Goal: Information Seeking & Learning: Learn about a topic

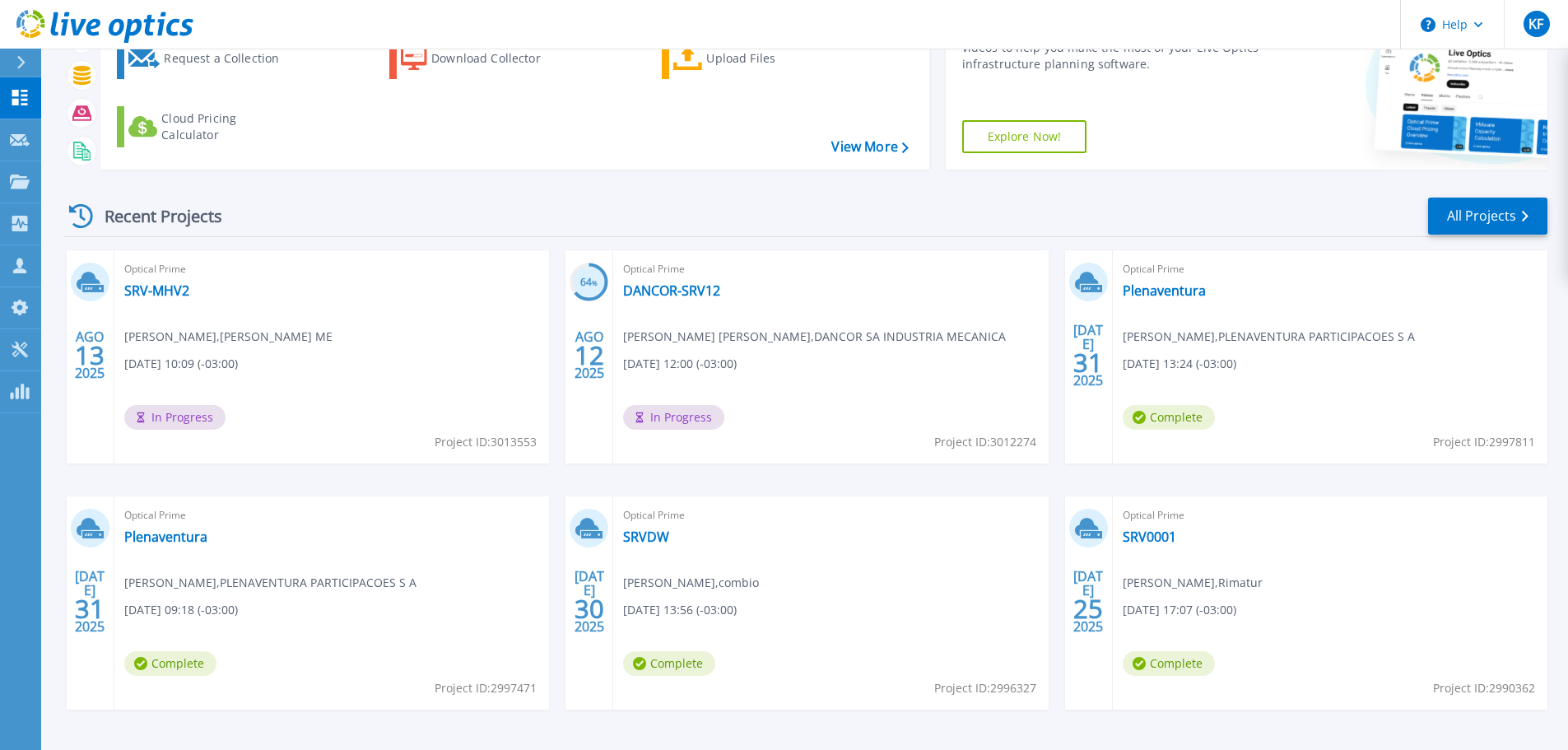
scroll to position [162, 0]
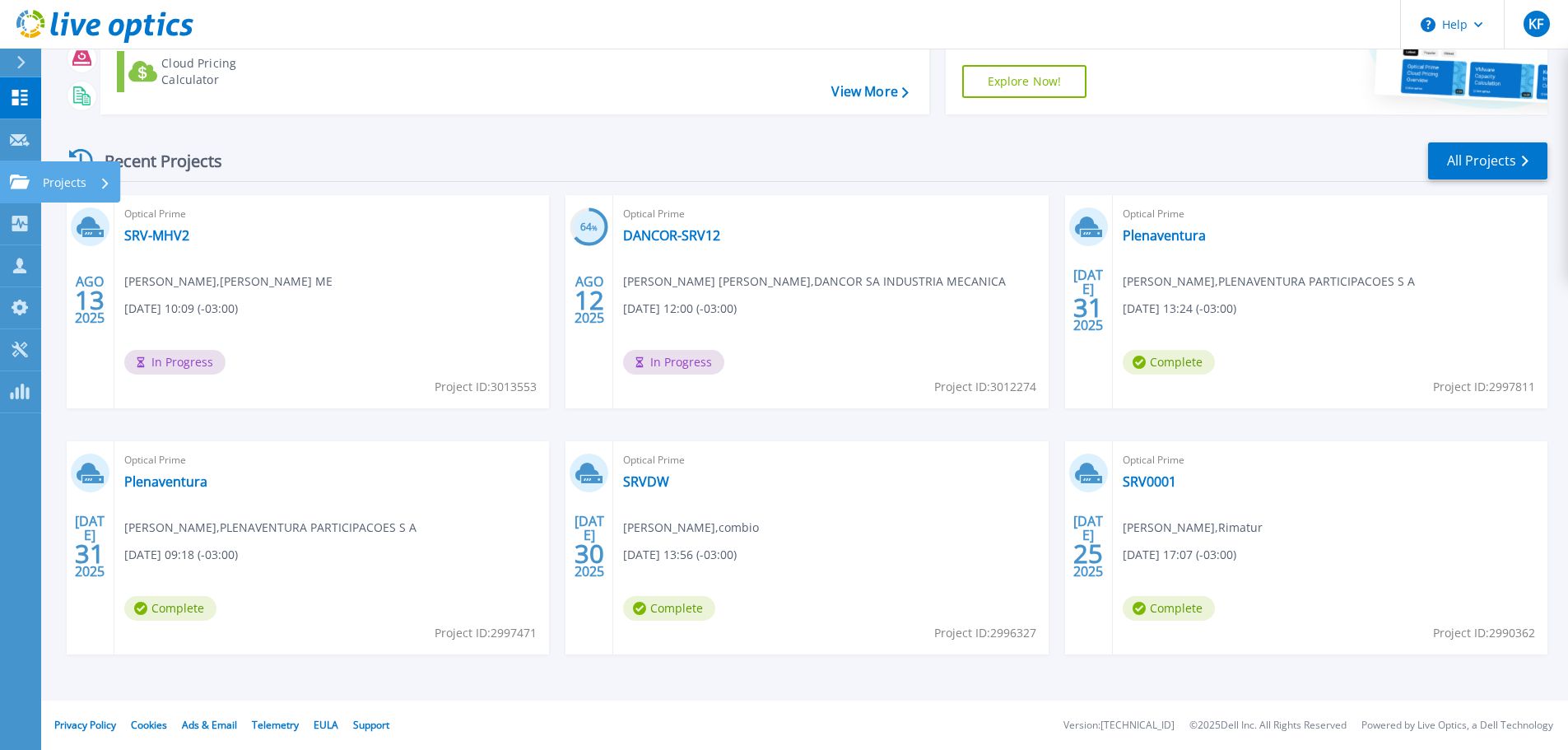
click at [55, 183] on p "Projects" at bounding box center [65, 182] width 44 height 43
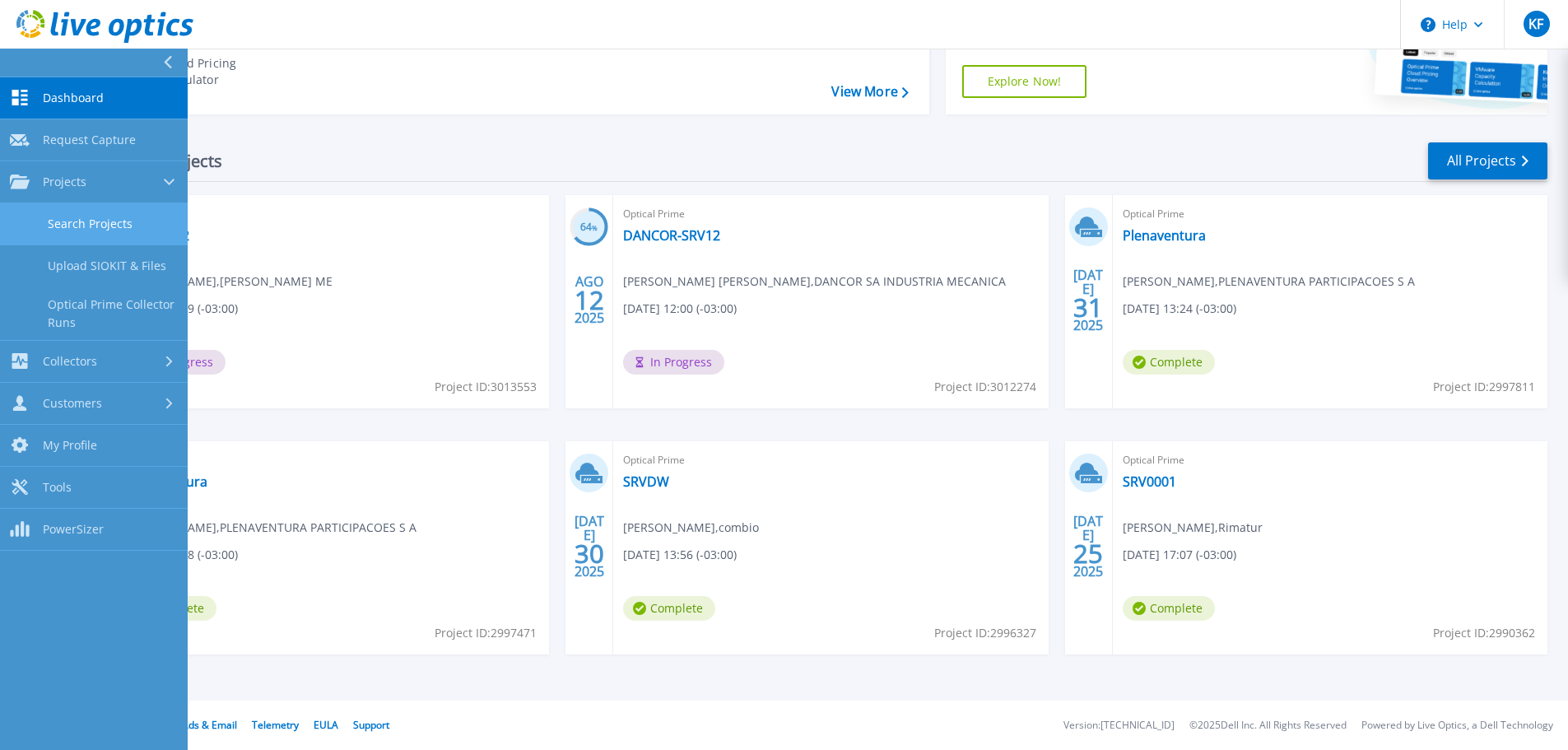
click at [42, 234] on link "Search Projects" at bounding box center [93, 225] width 188 height 42
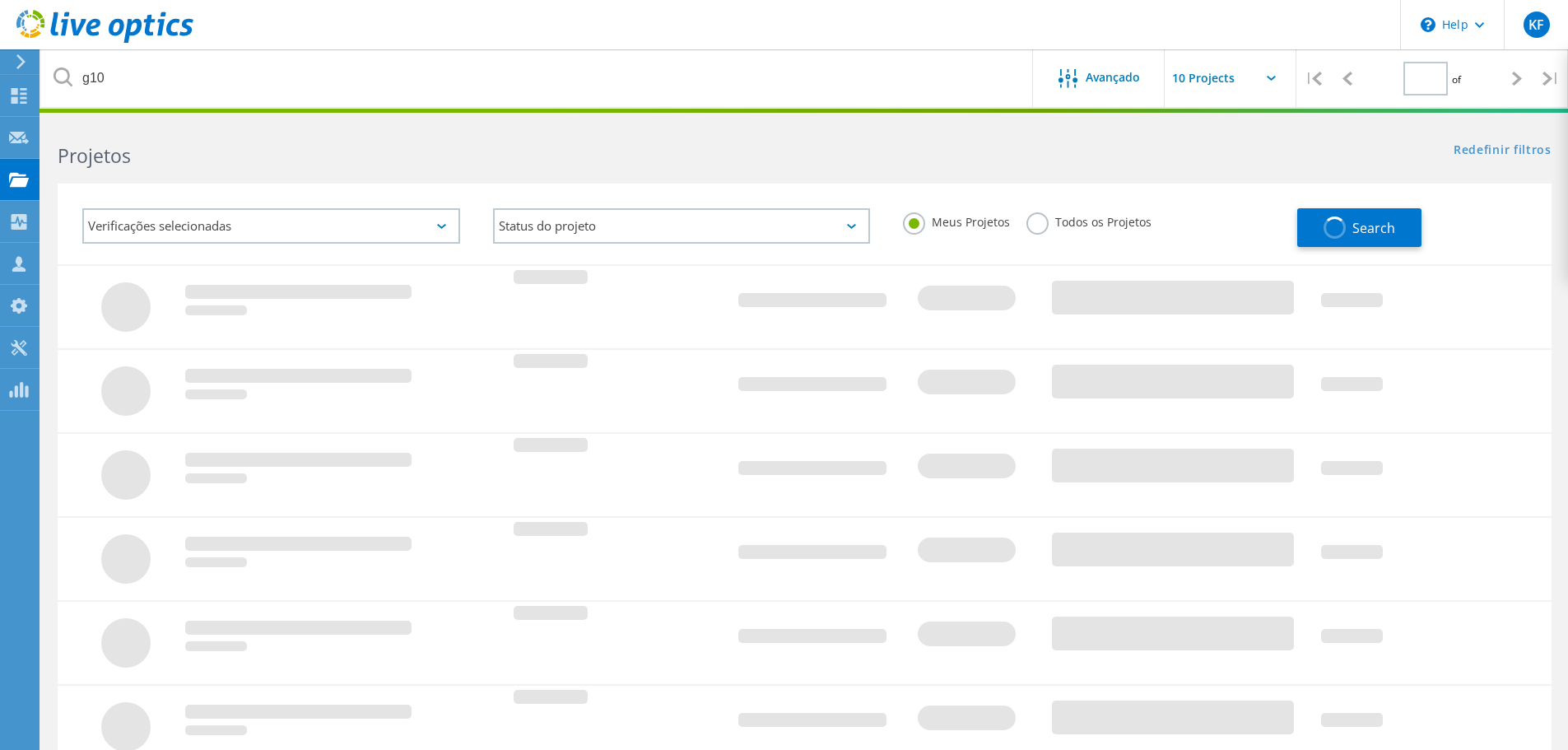
type input "1"
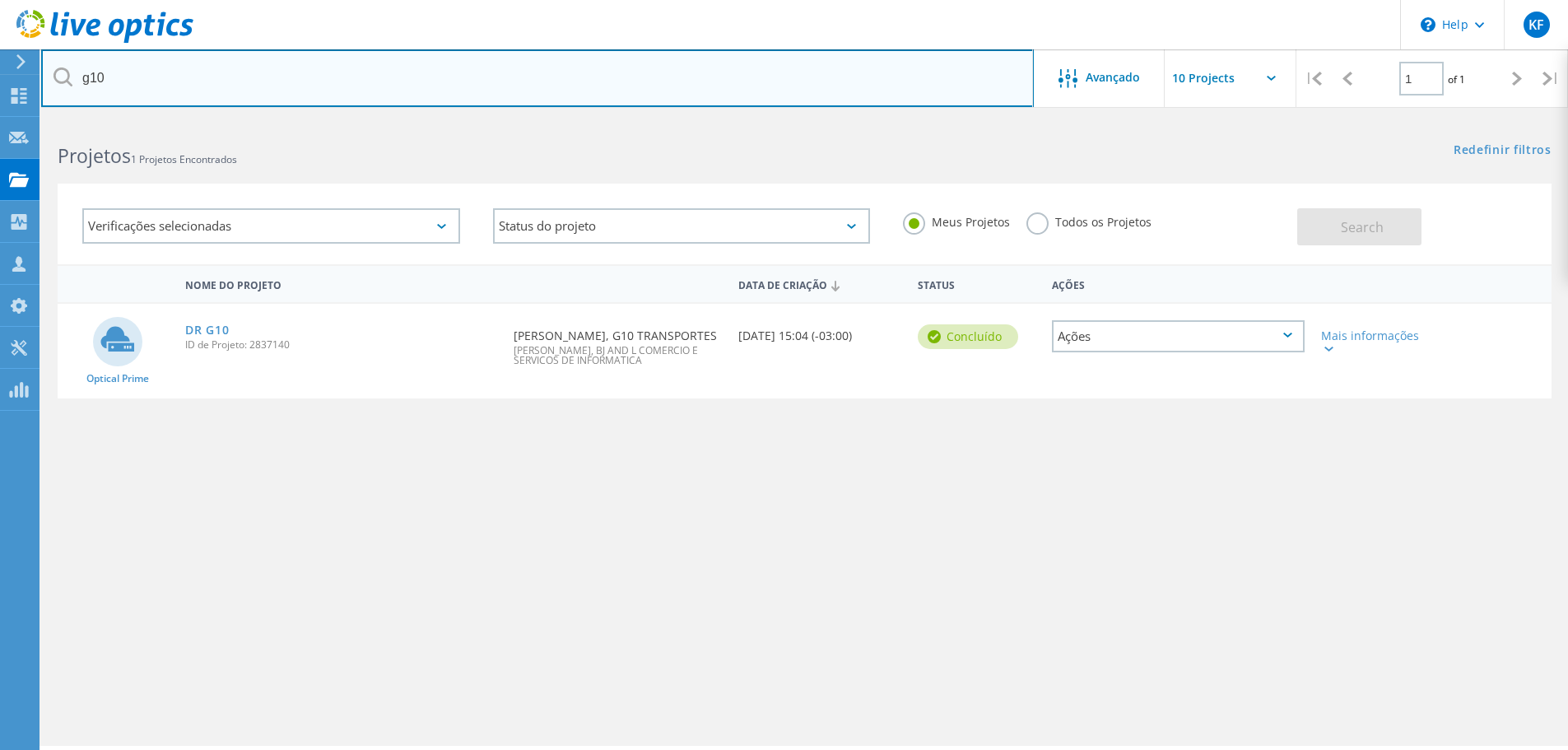
click at [292, 84] on input "g10" at bounding box center [537, 78] width 993 height 57
type input "fametro"
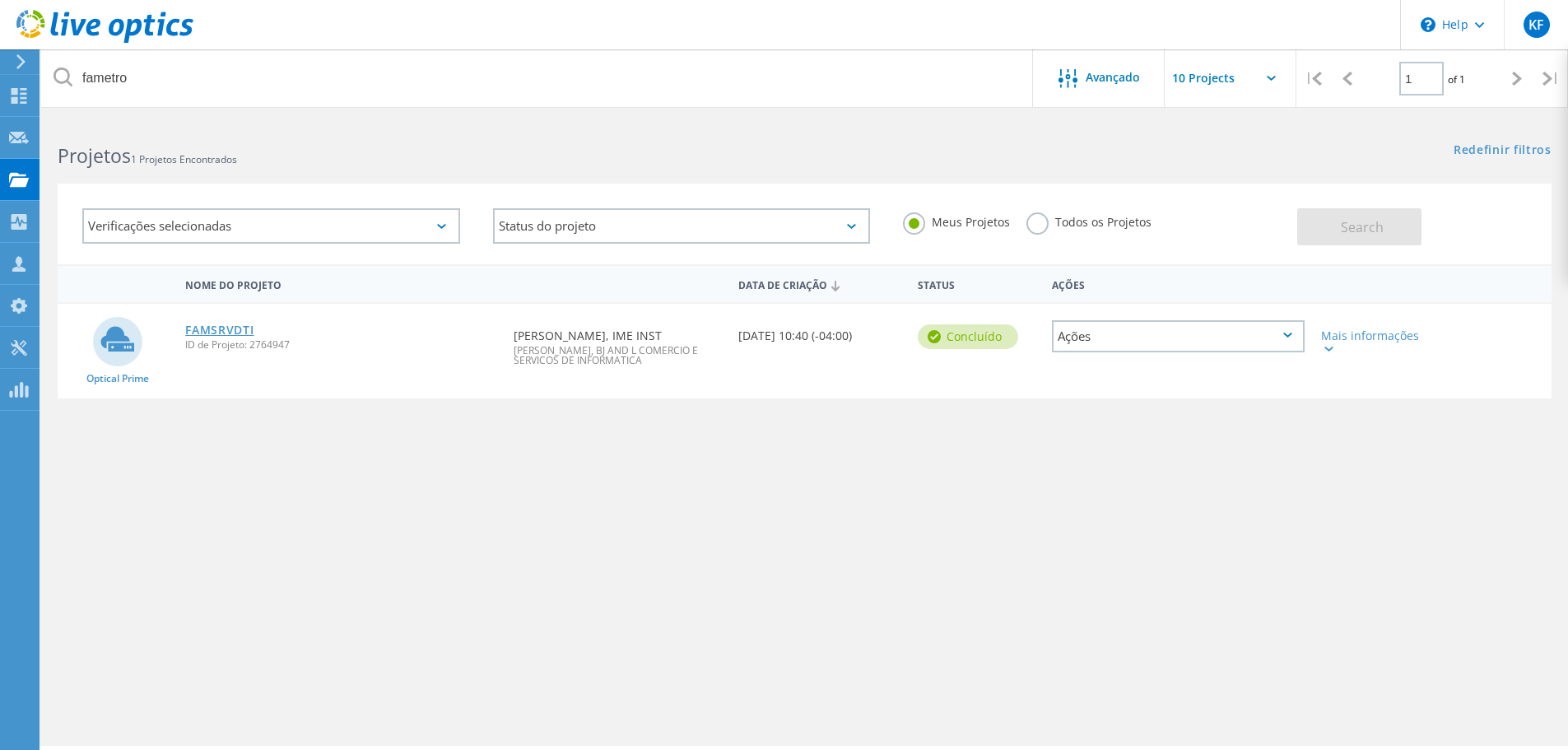
click at [215, 334] on link "FAMSRVDTI" at bounding box center [219, 330] width 69 height 11
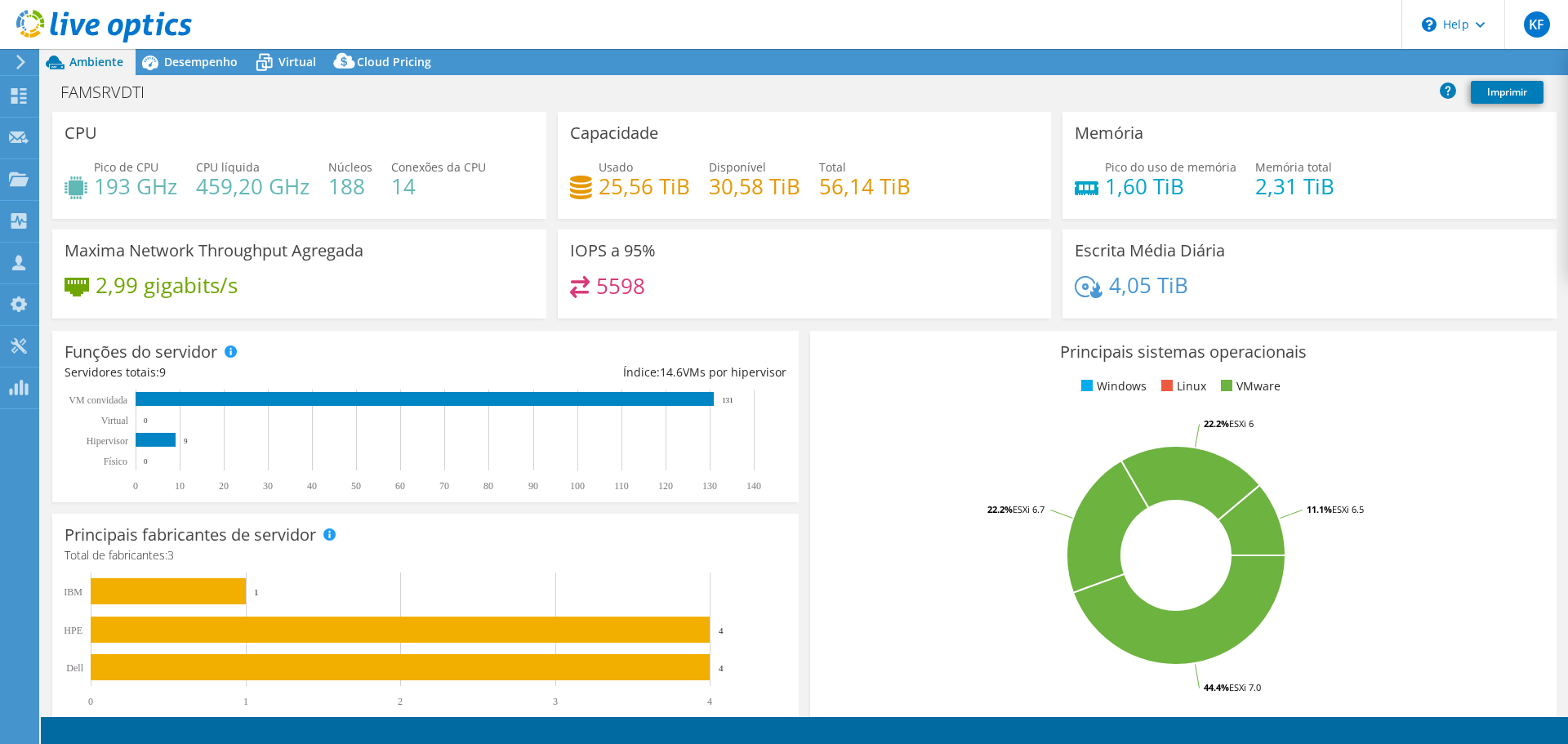
select select "USD"
click at [179, 62] on span "Desempenho" at bounding box center [201, 62] width 73 height 16
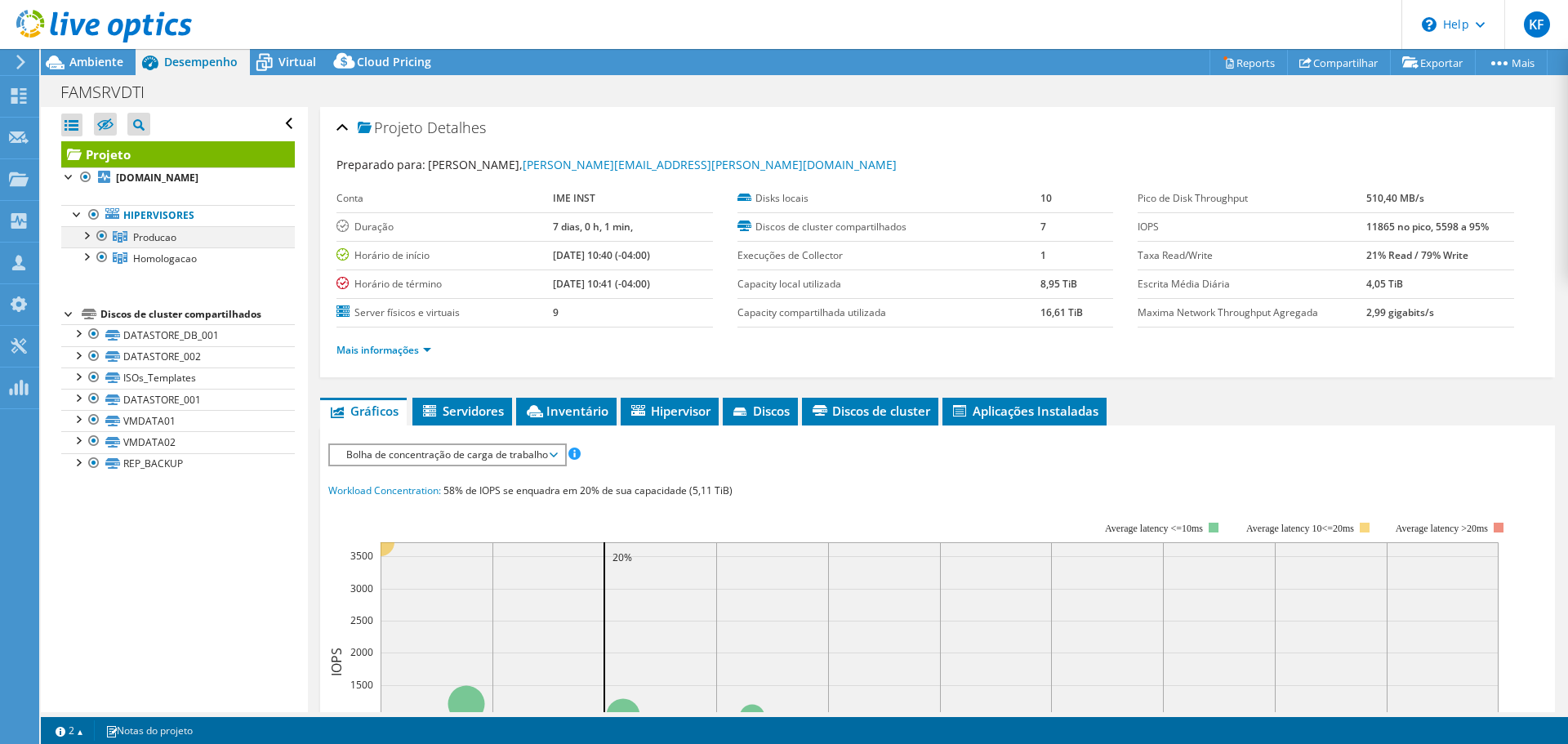
click at [83, 237] on div at bounding box center [86, 234] width 17 height 17
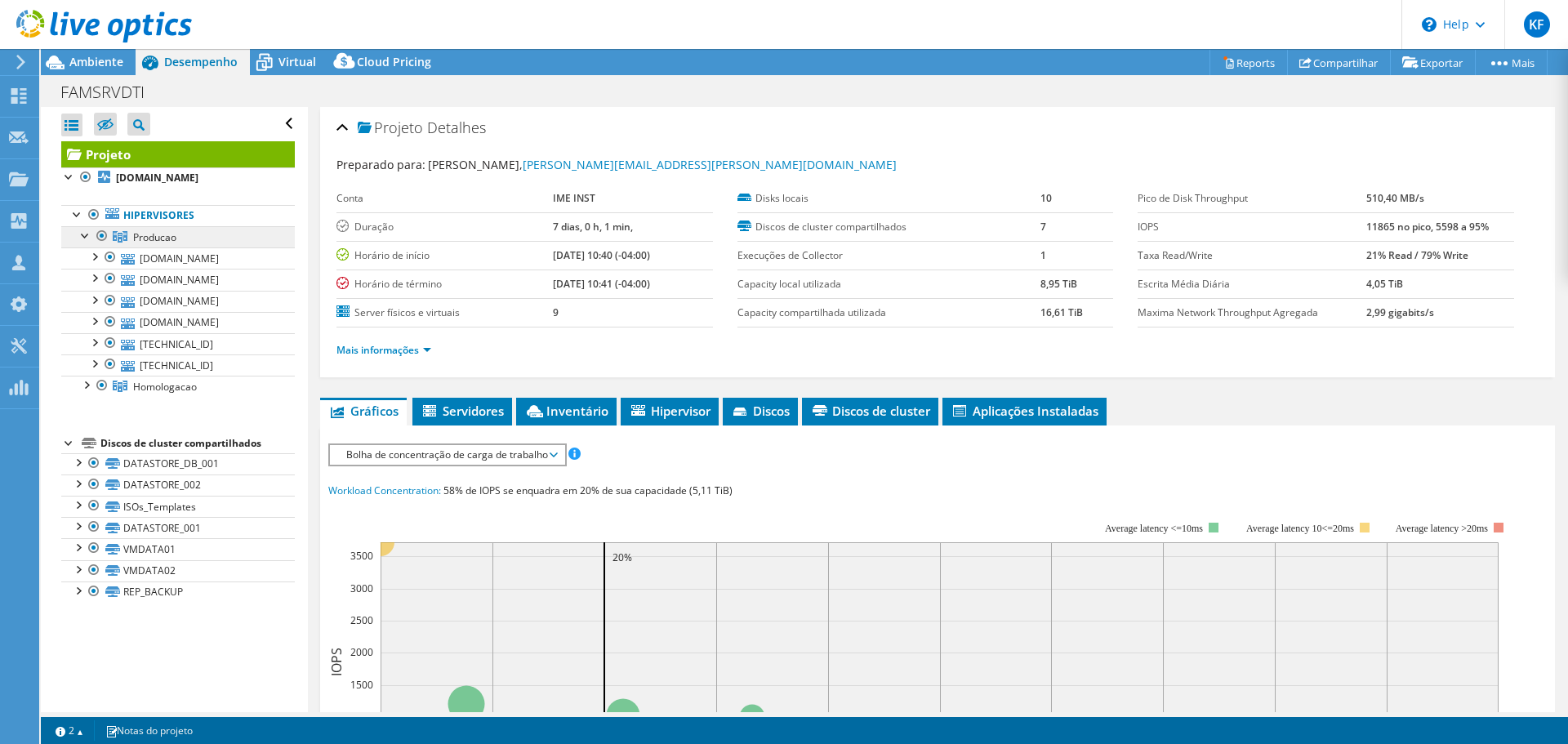
click at [189, 233] on link "Producao" at bounding box center [177, 237] width 233 height 21
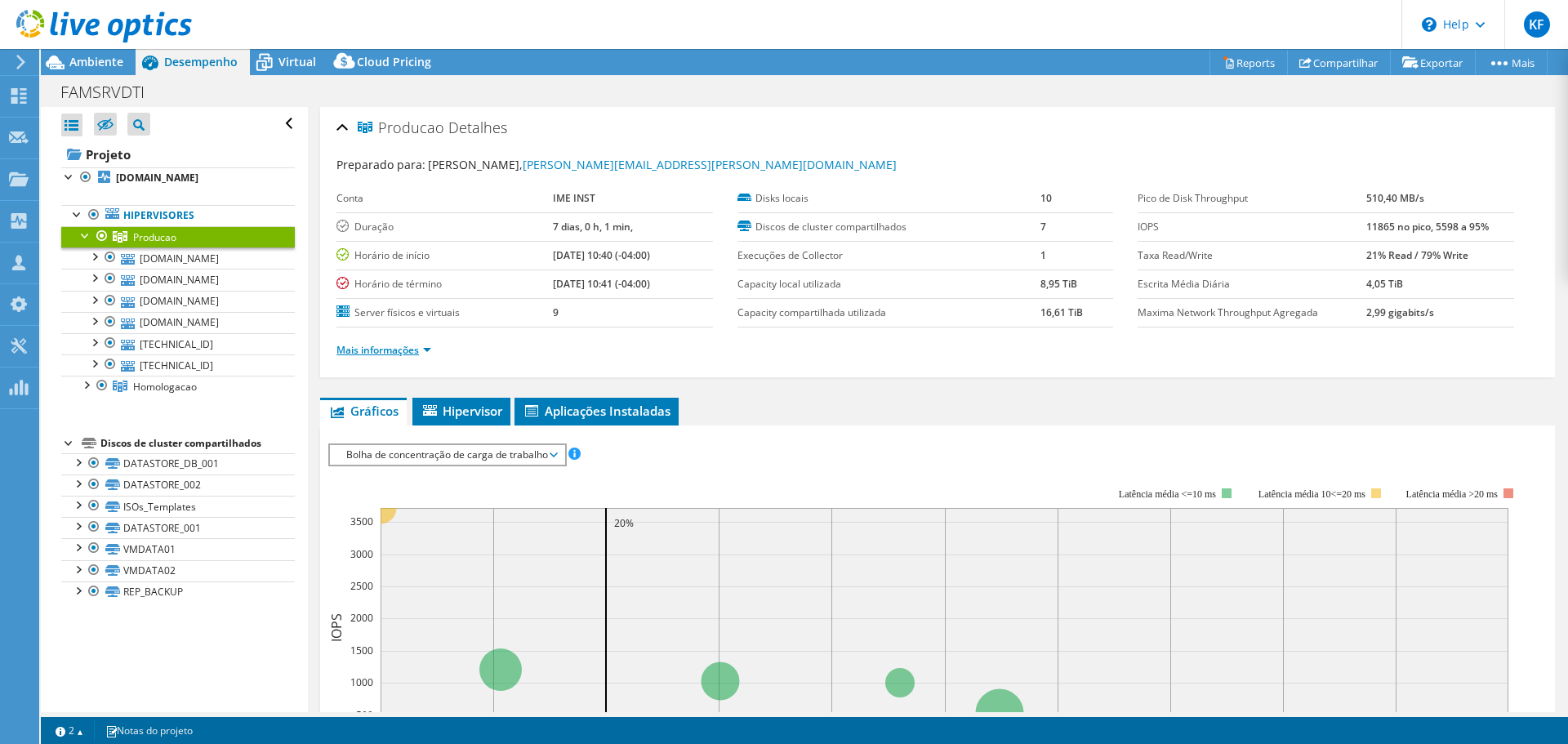
click at [409, 351] on link "Mais informações" at bounding box center [384, 350] width 94 height 14
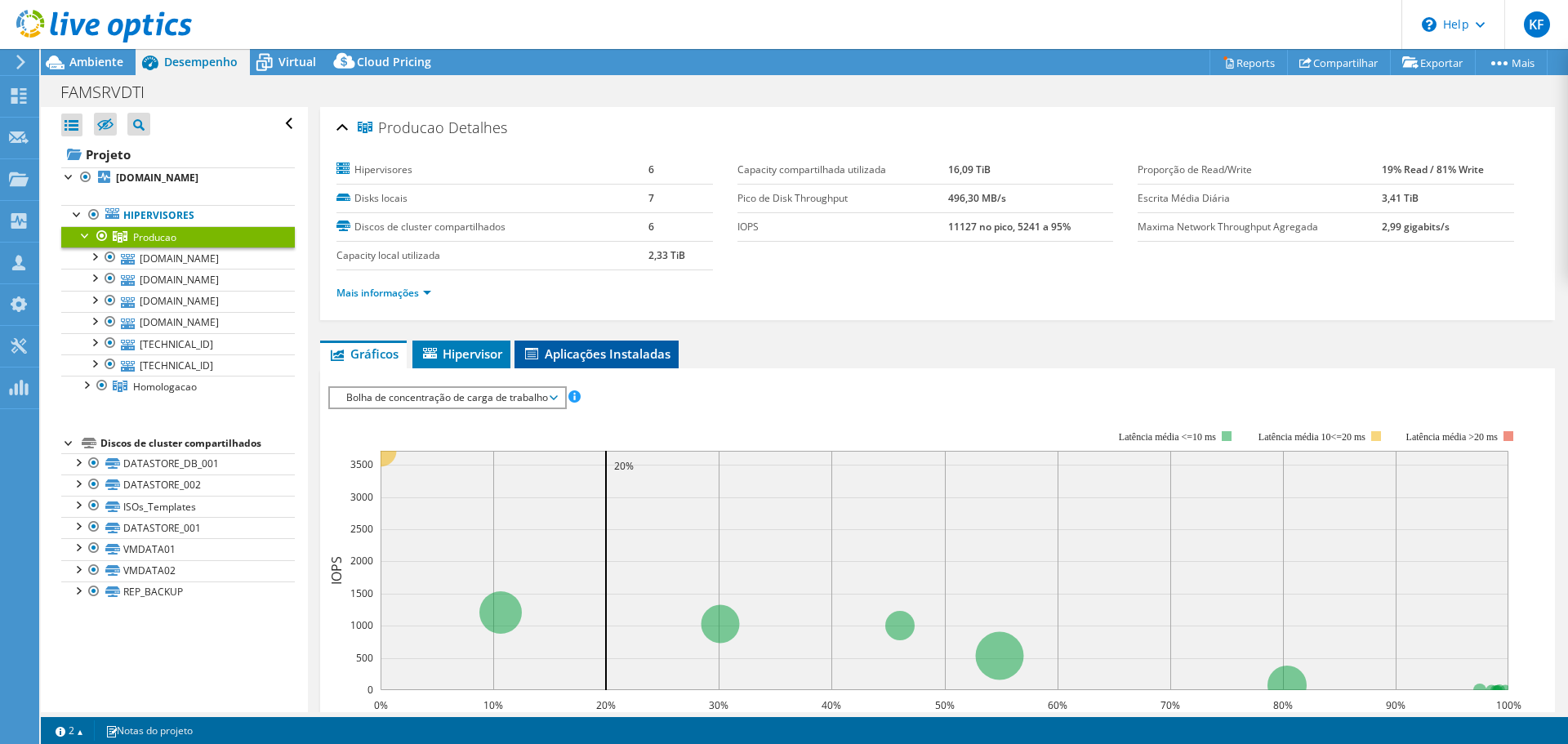
click at [583, 344] on li "Aplicações Instaladas" at bounding box center [597, 355] width 164 height 28
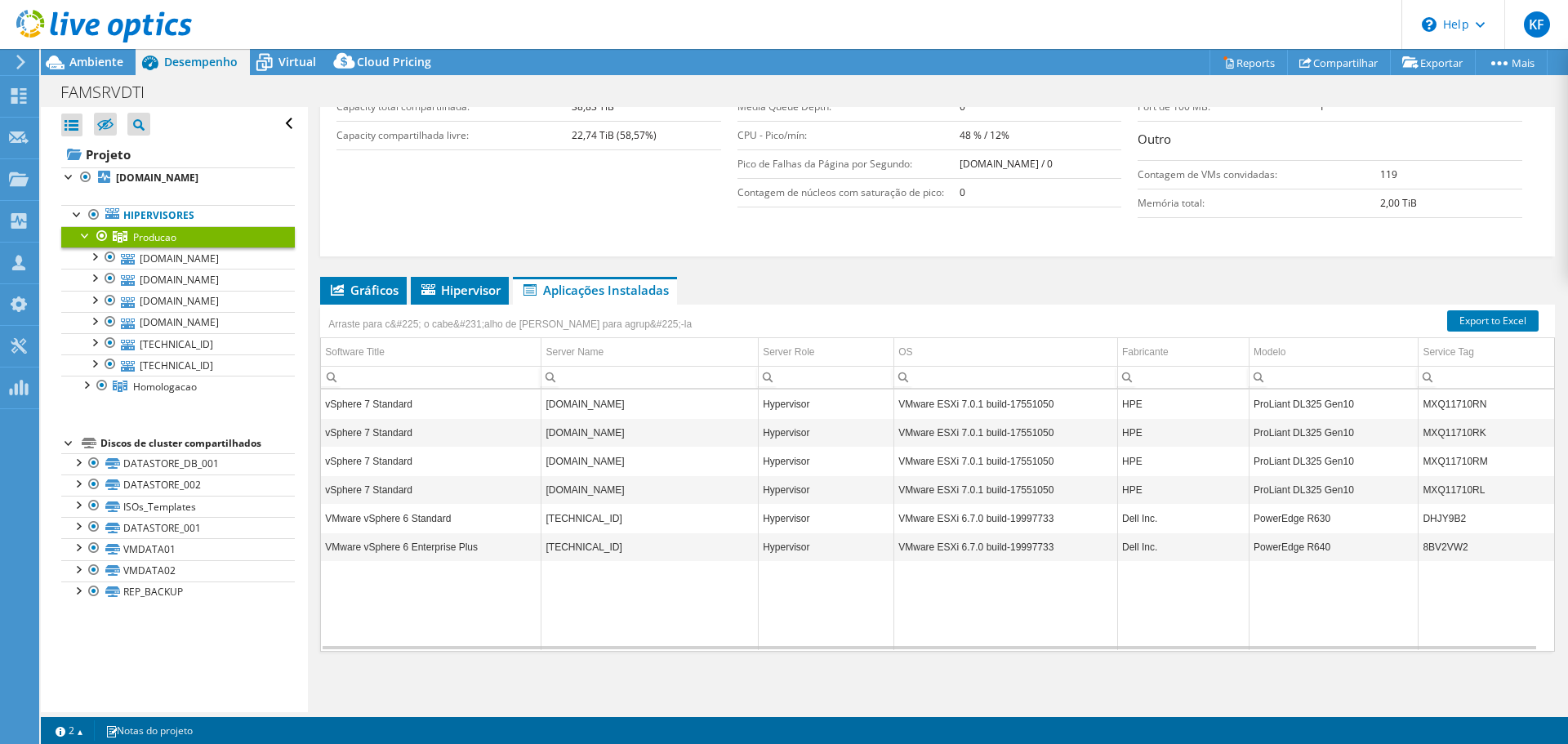
scroll to position [435, 0]
click at [210, 247] on link "Homologacao" at bounding box center [177, 237] width 233 height 21
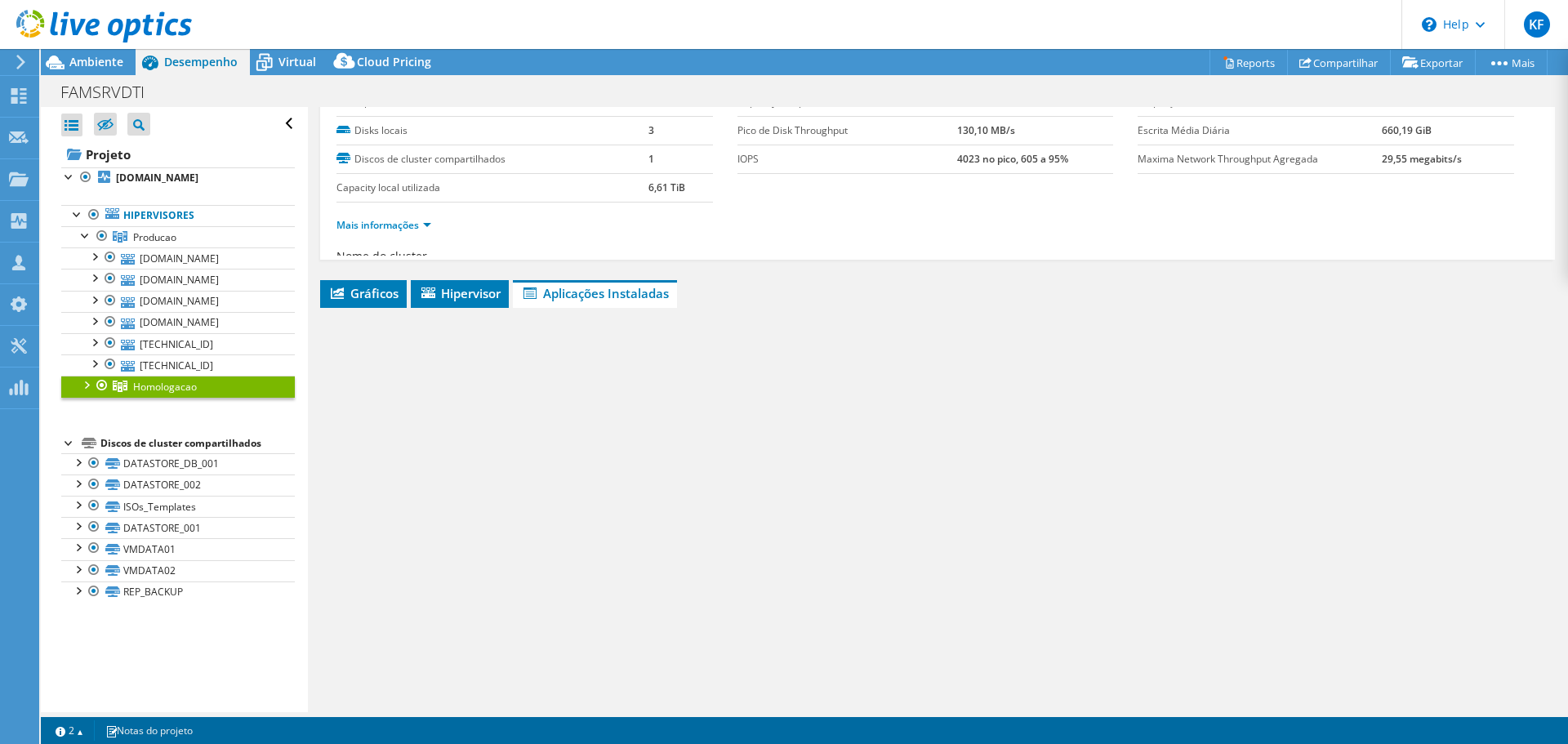
scroll to position [66, 0]
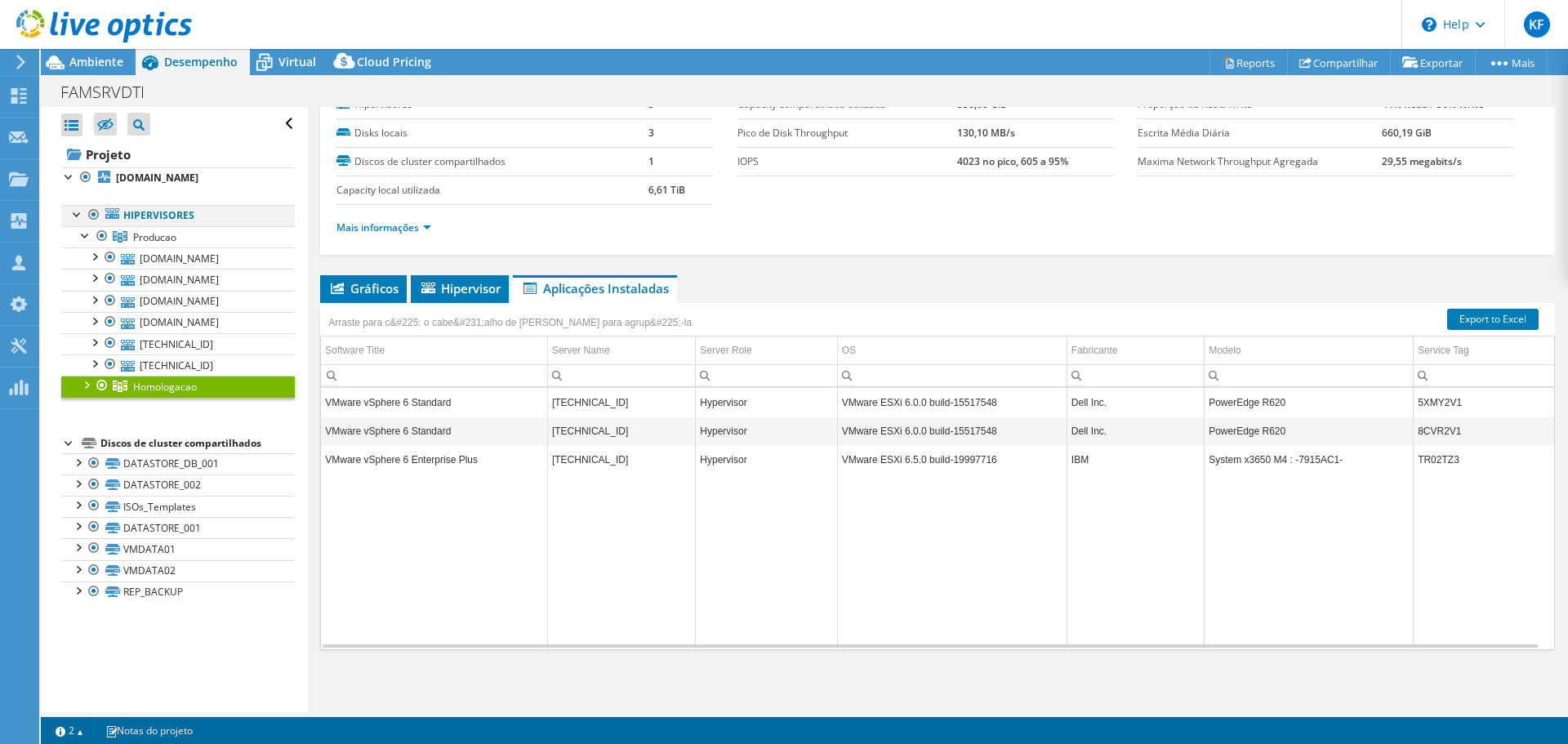
click at [69, 215] on div at bounding box center [77, 213] width 17 height 17
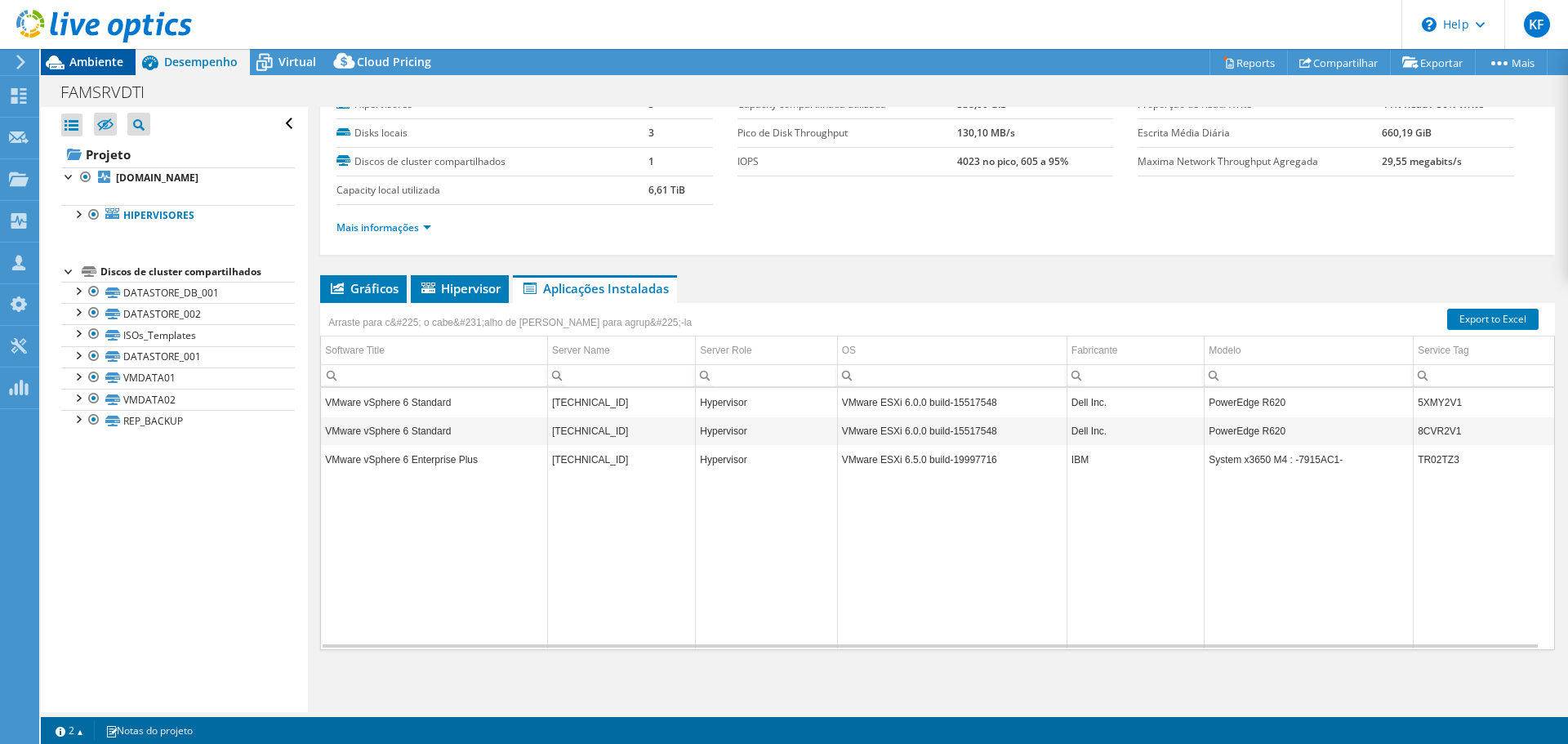
click at [79, 65] on span "Ambiente" at bounding box center [96, 62] width 54 height 16
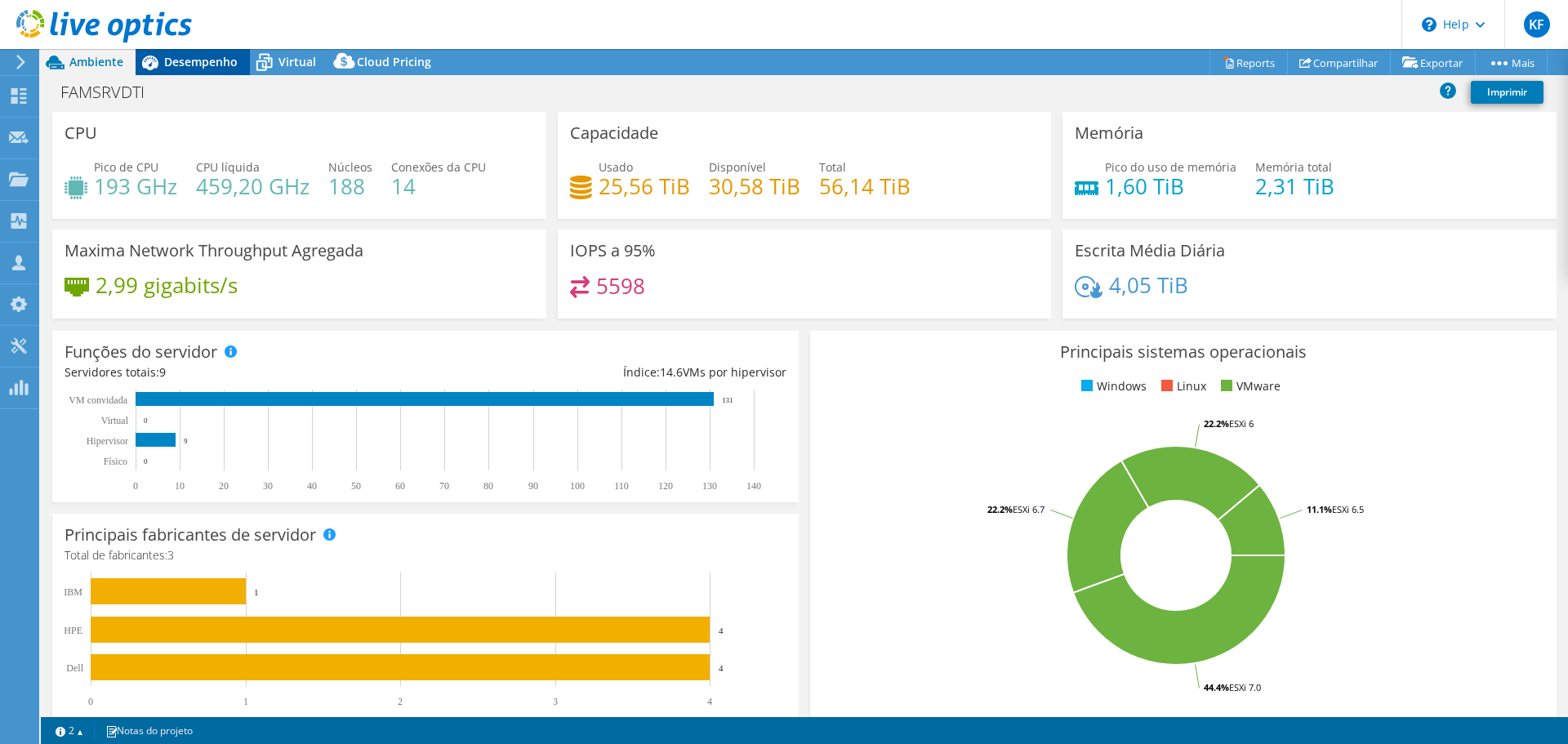
click at [169, 62] on span "Desempenho" at bounding box center [201, 62] width 73 height 16
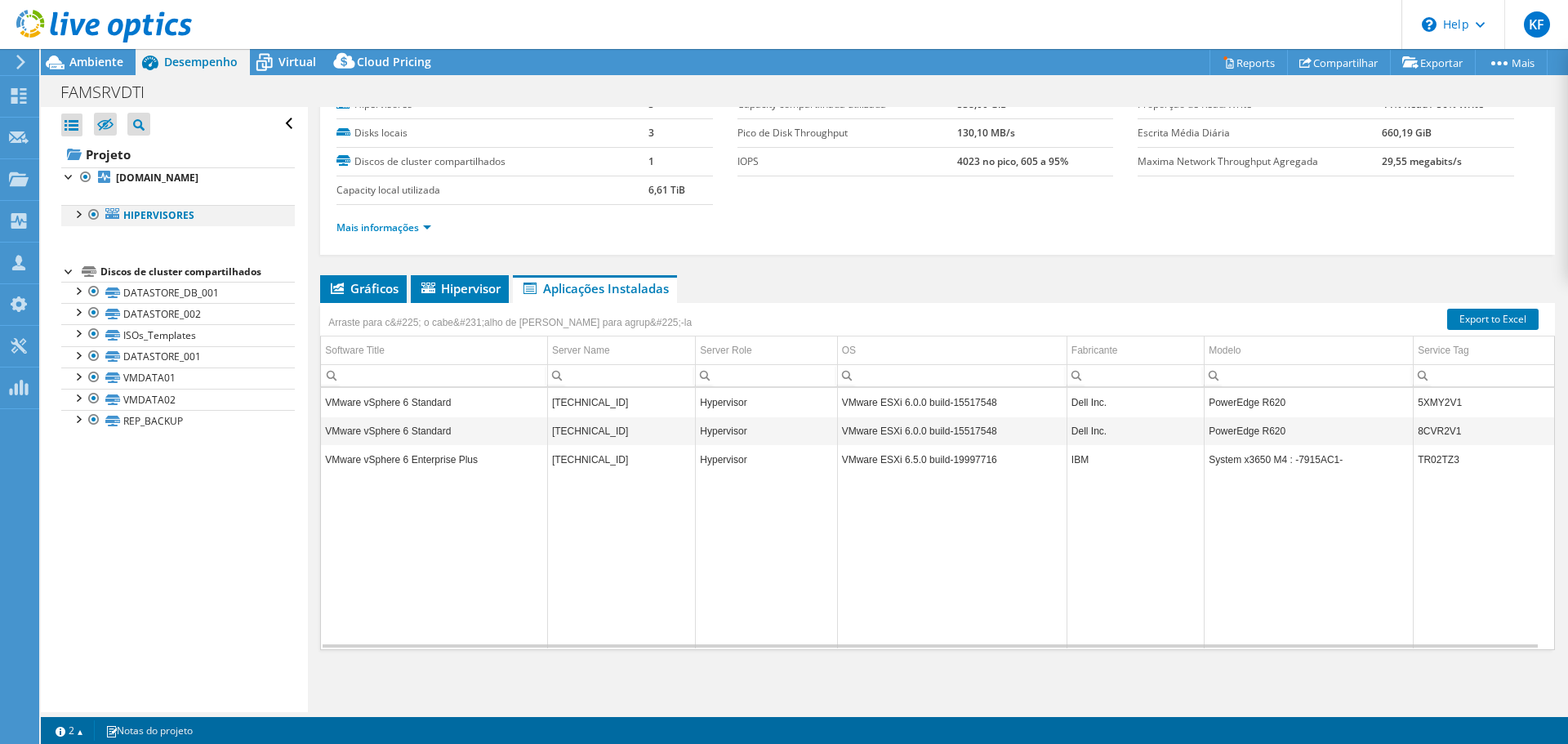
click at [78, 212] on div at bounding box center [77, 213] width 17 height 17
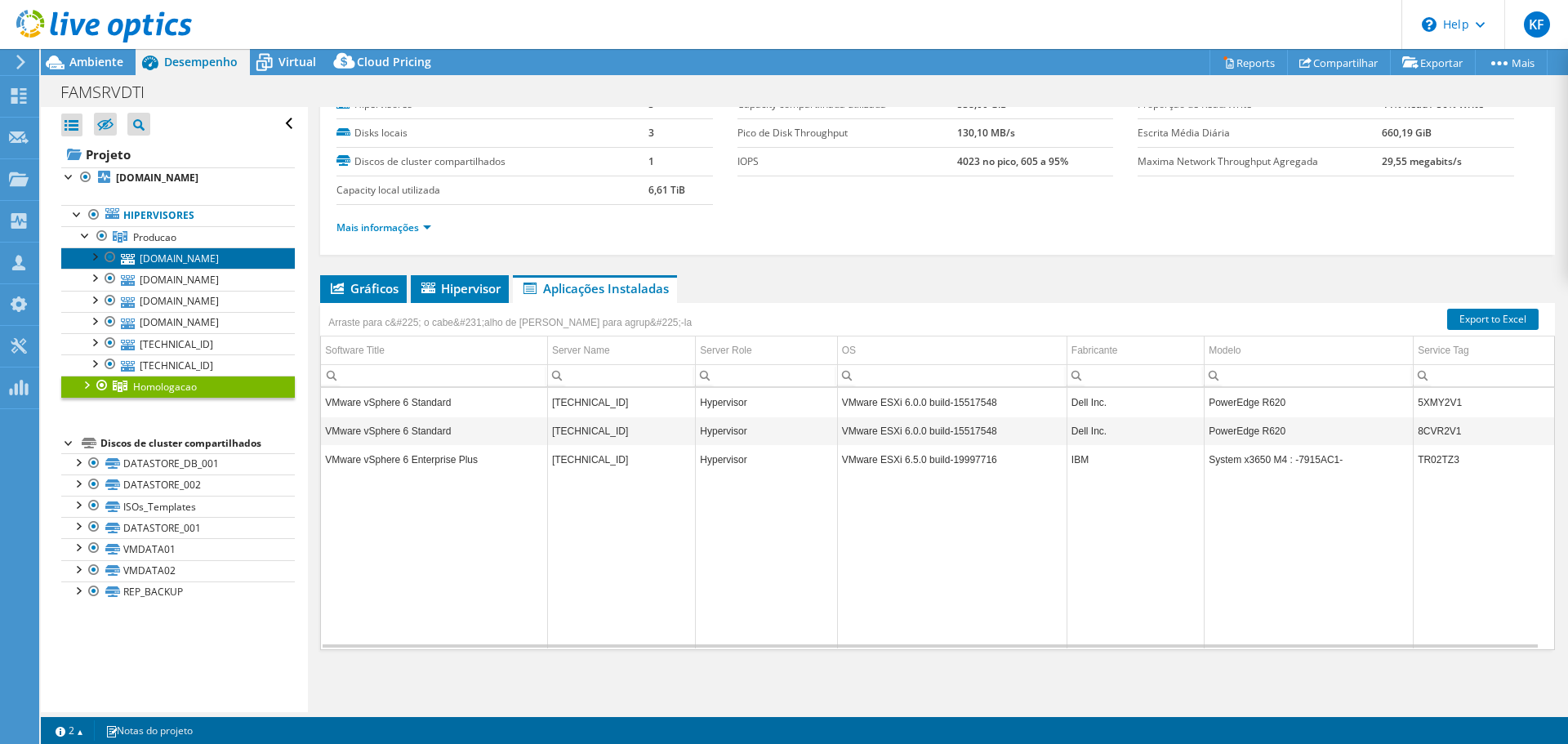
click at [185, 259] on link "[DOMAIN_NAME]" at bounding box center [177, 258] width 233 height 21
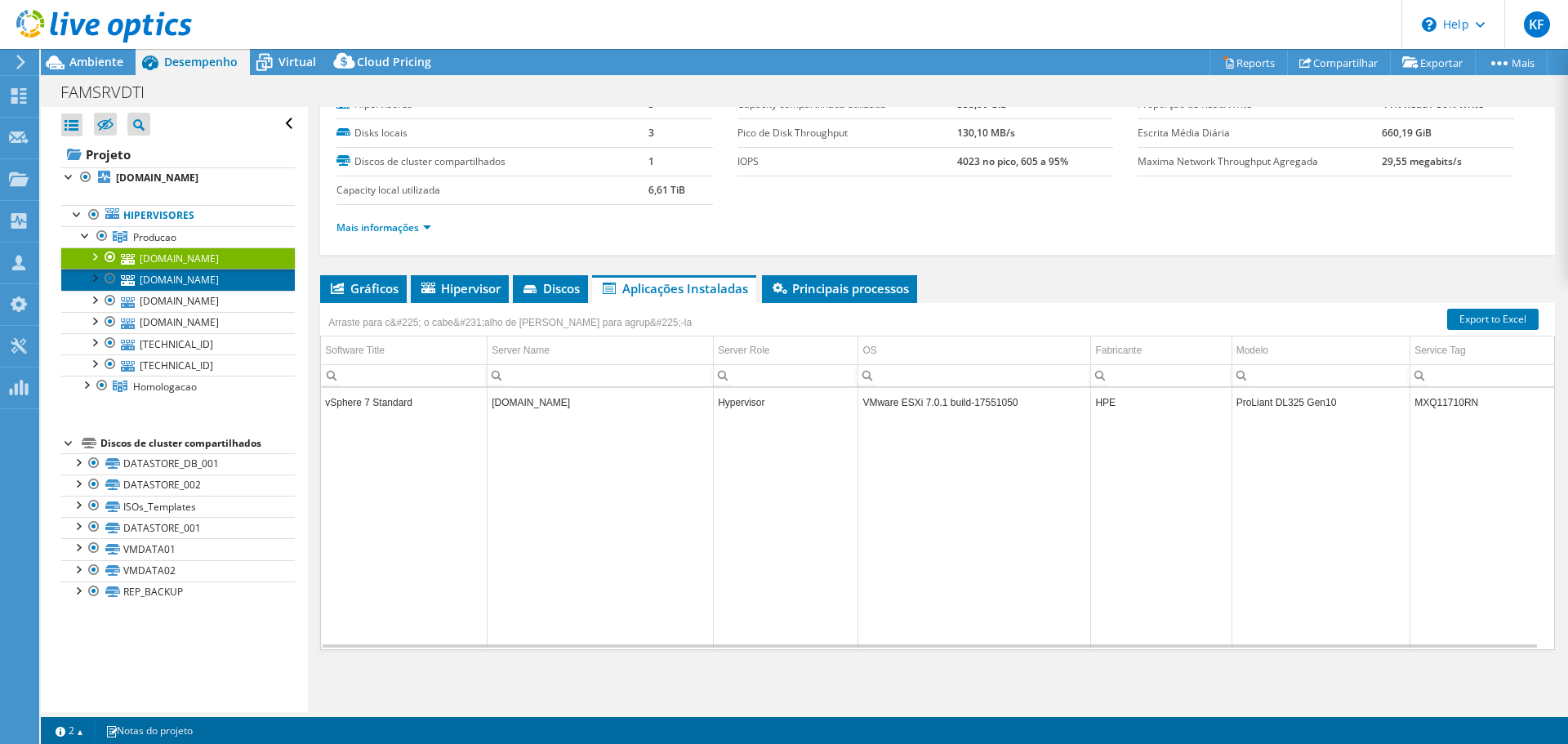
click at [168, 276] on link "[DOMAIN_NAME]" at bounding box center [177, 279] width 233 height 21
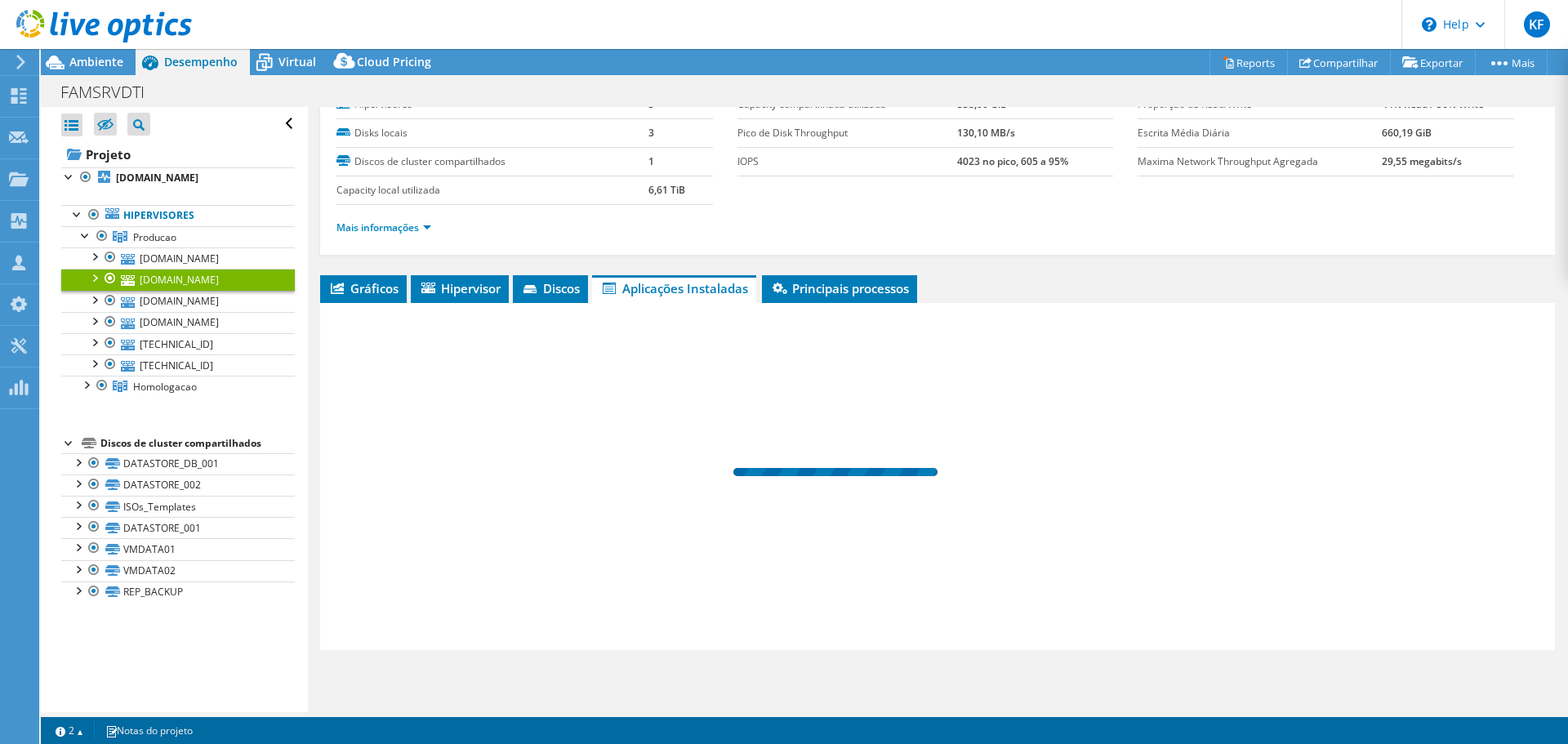
click at [168, 276] on link "[DOMAIN_NAME]" at bounding box center [177, 279] width 233 height 21
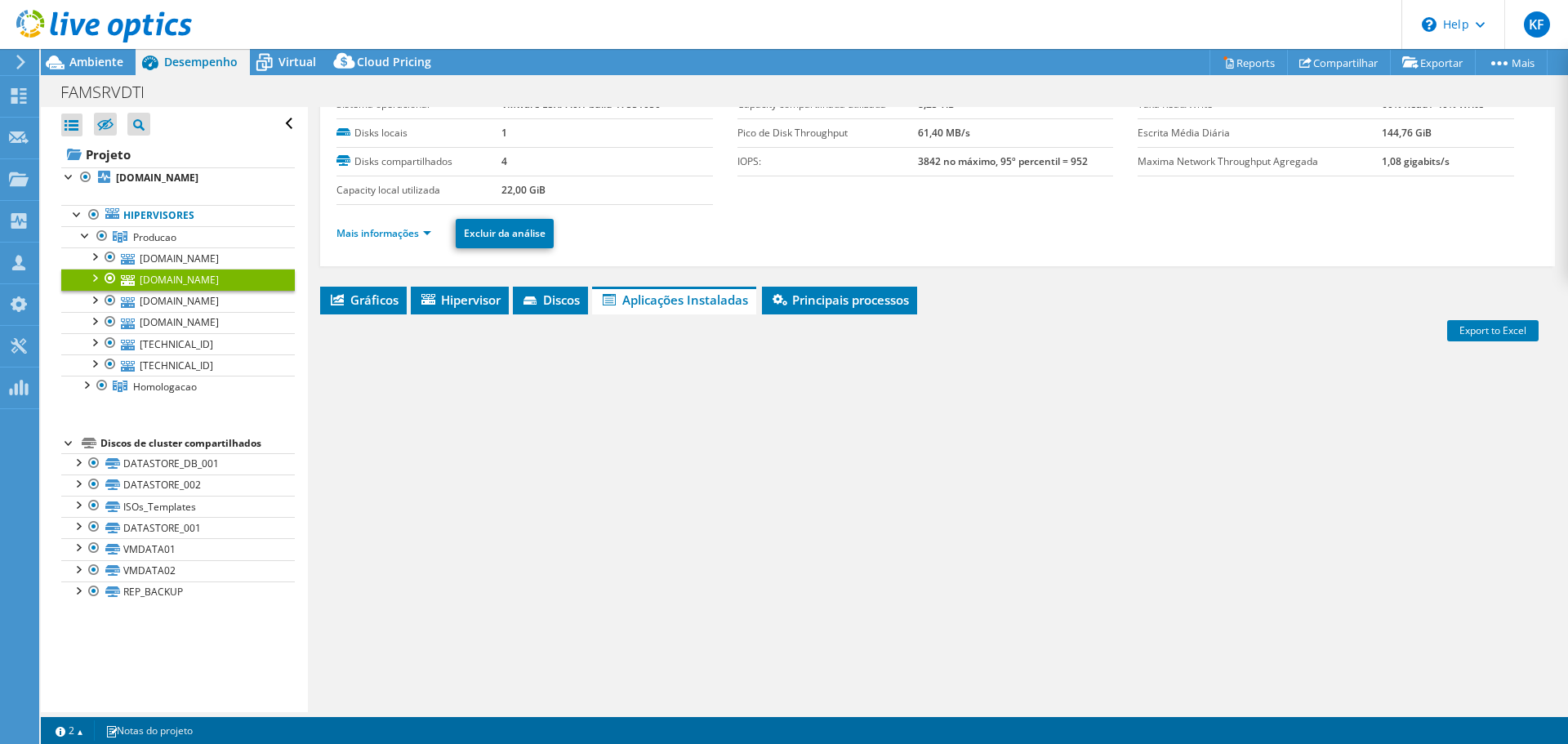
scroll to position [77, 0]
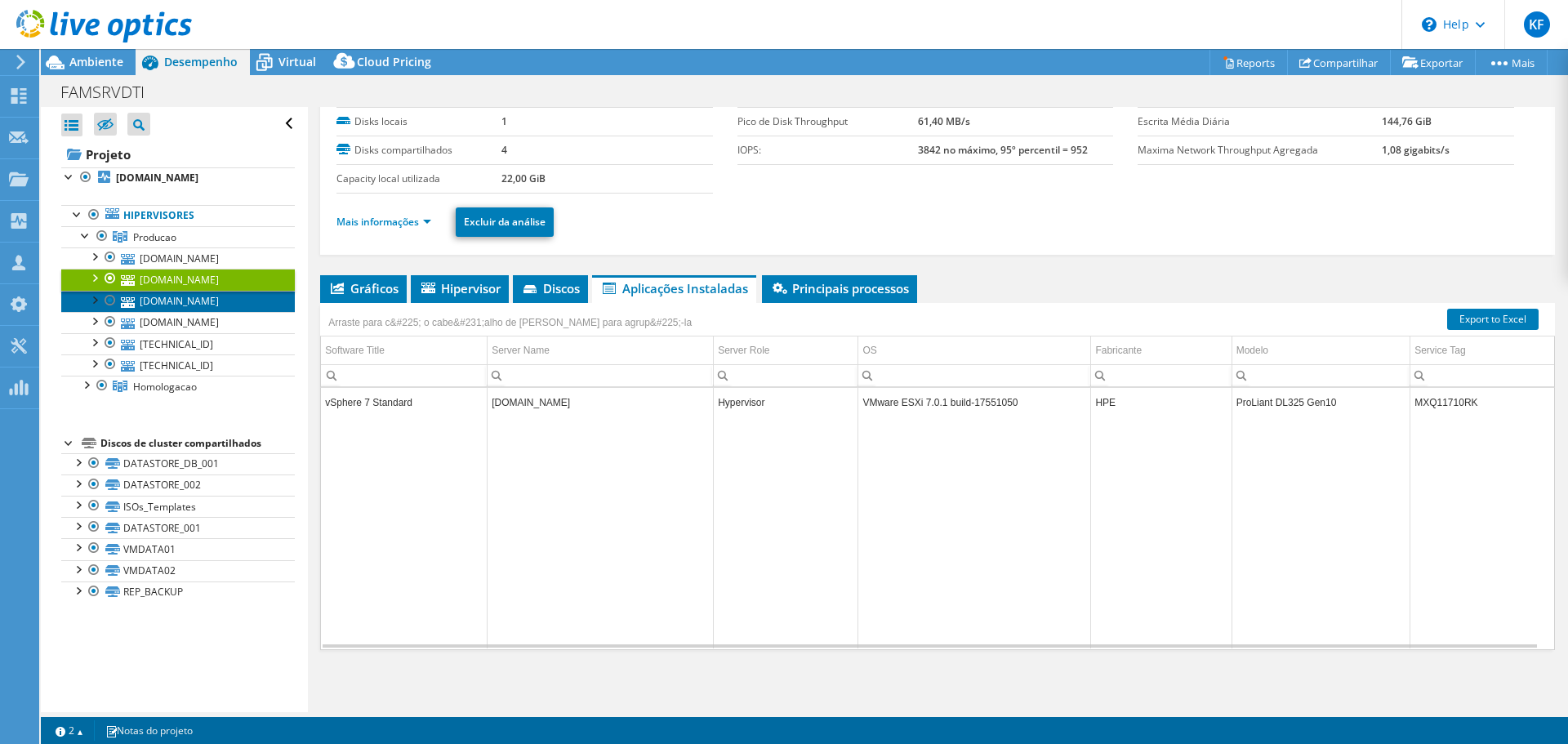
click at [169, 302] on link "[DOMAIN_NAME]" at bounding box center [177, 302] width 233 height 21
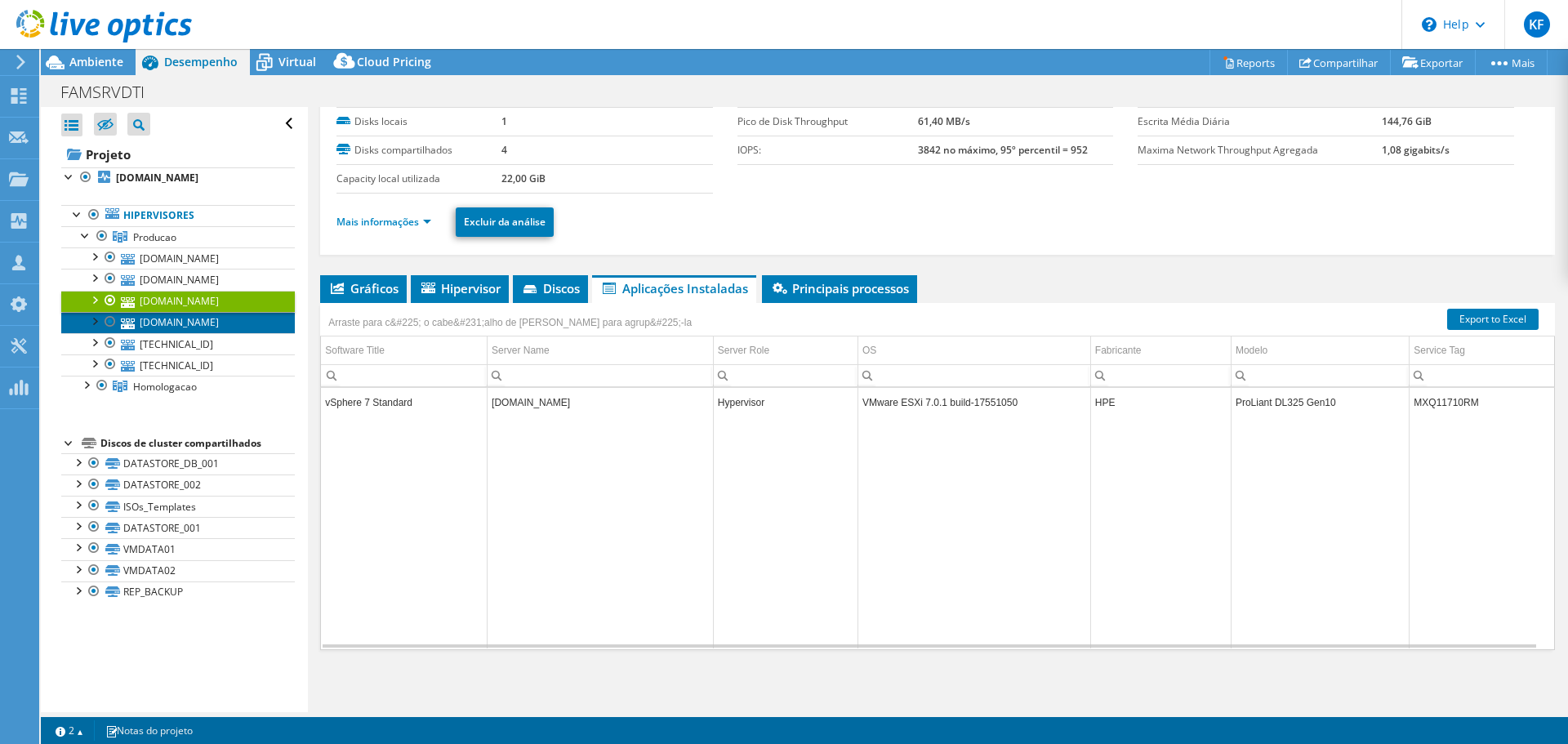
click at [169, 324] on link "[DOMAIN_NAME]" at bounding box center [177, 323] width 233 height 21
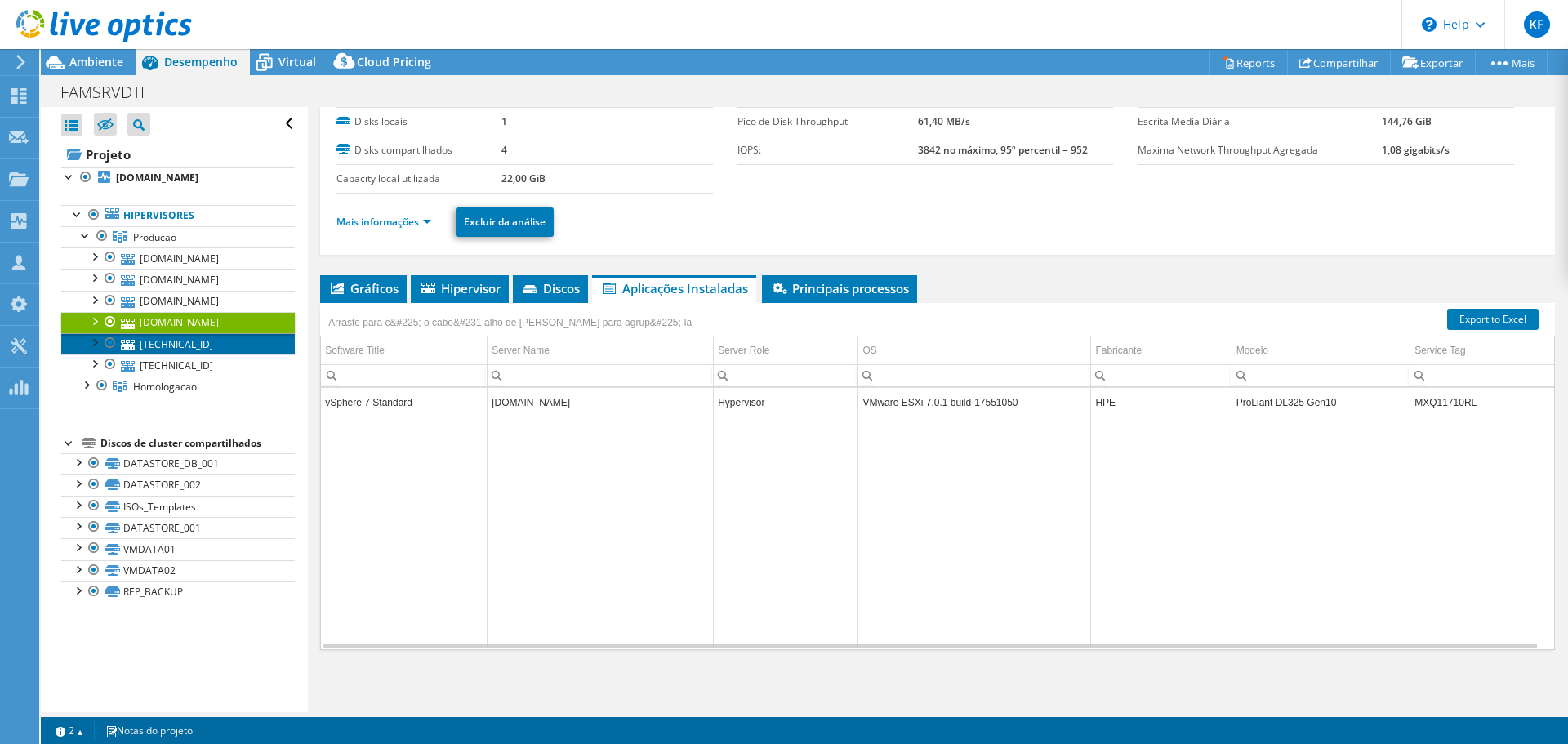
click at [173, 352] on link "[TECHNICAL_ID]" at bounding box center [177, 344] width 233 height 21
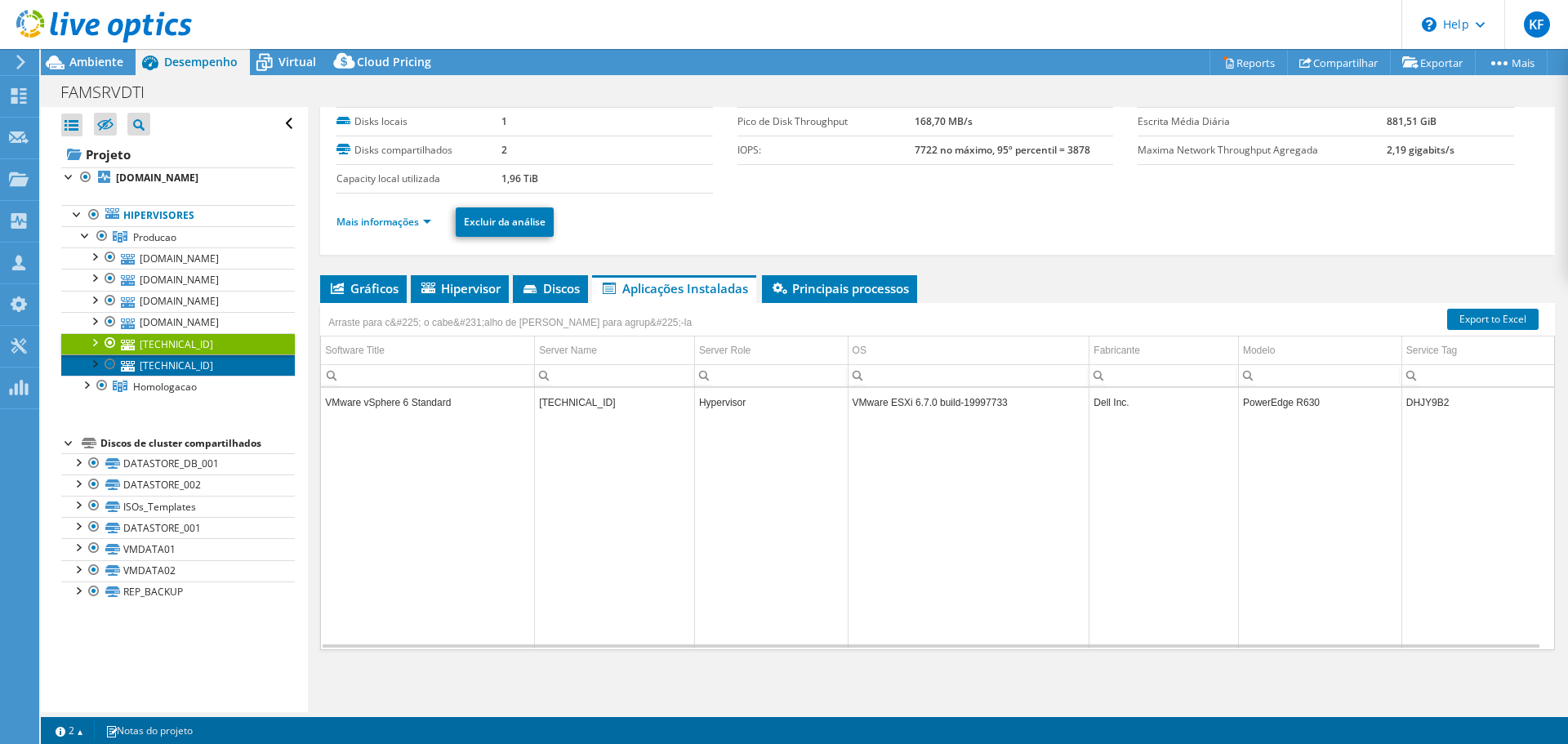
click at [174, 371] on link "[TECHNICAL_ID]" at bounding box center [177, 365] width 233 height 21
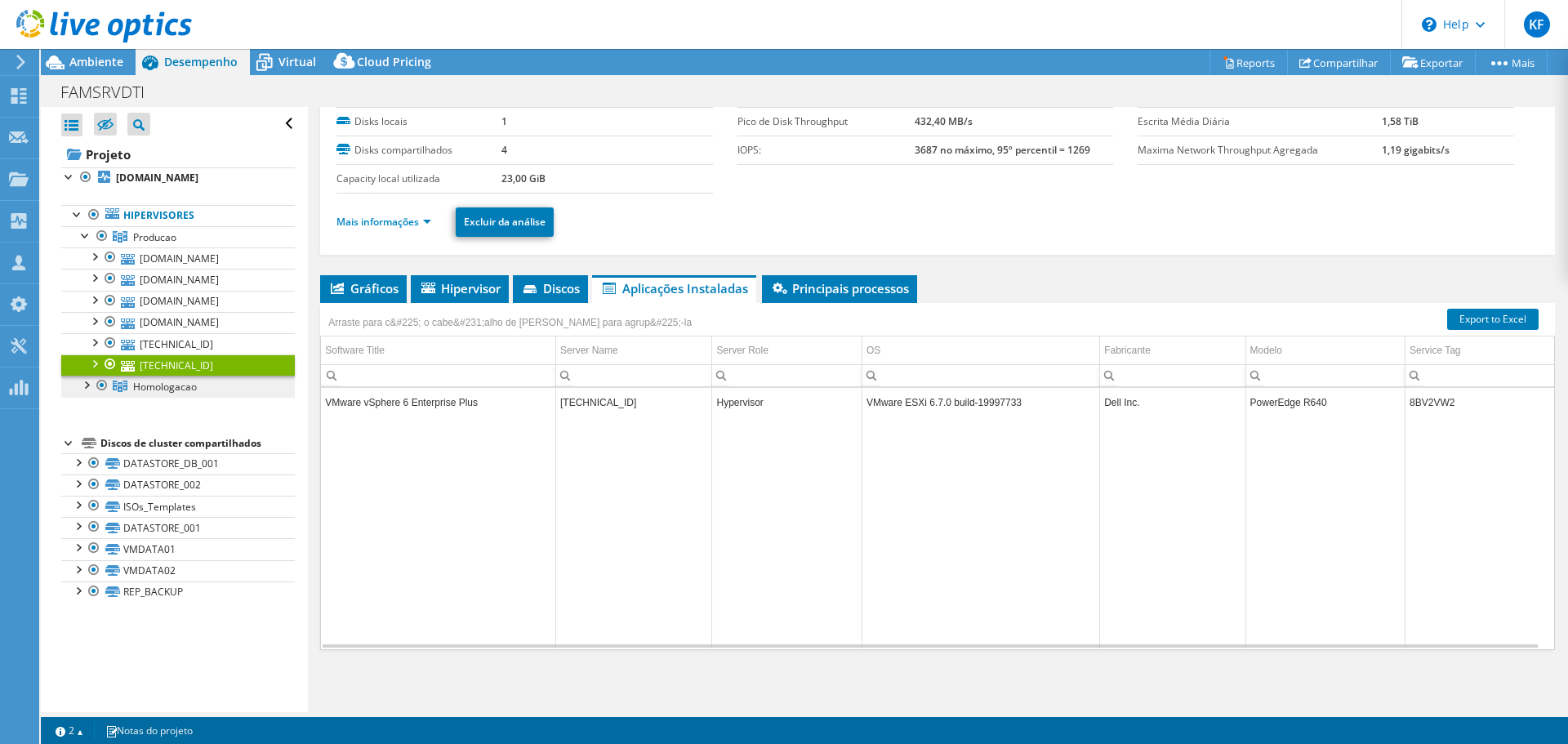
click at [175, 244] on span "Homologacao" at bounding box center [155, 238] width 44 height 14
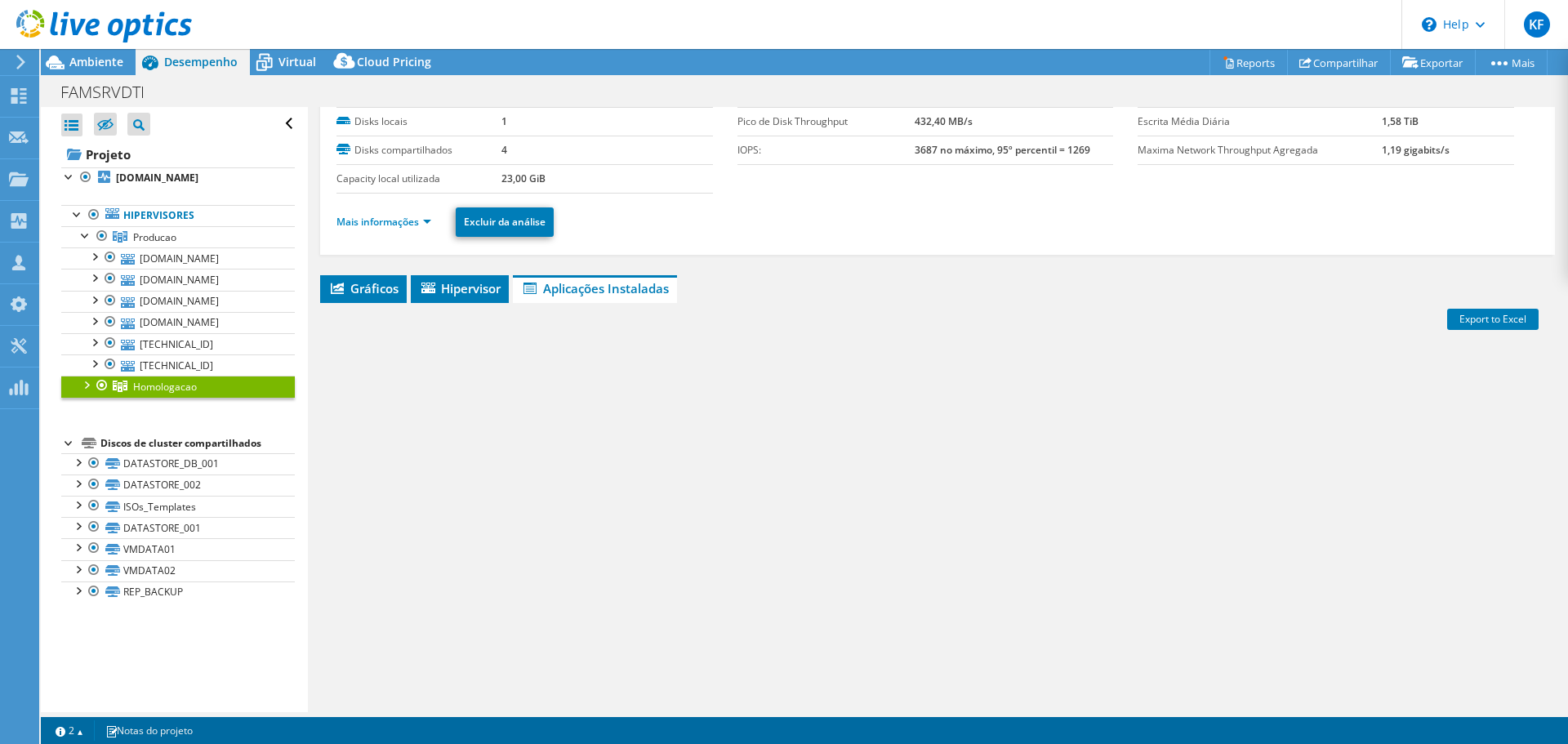
scroll to position [66, 0]
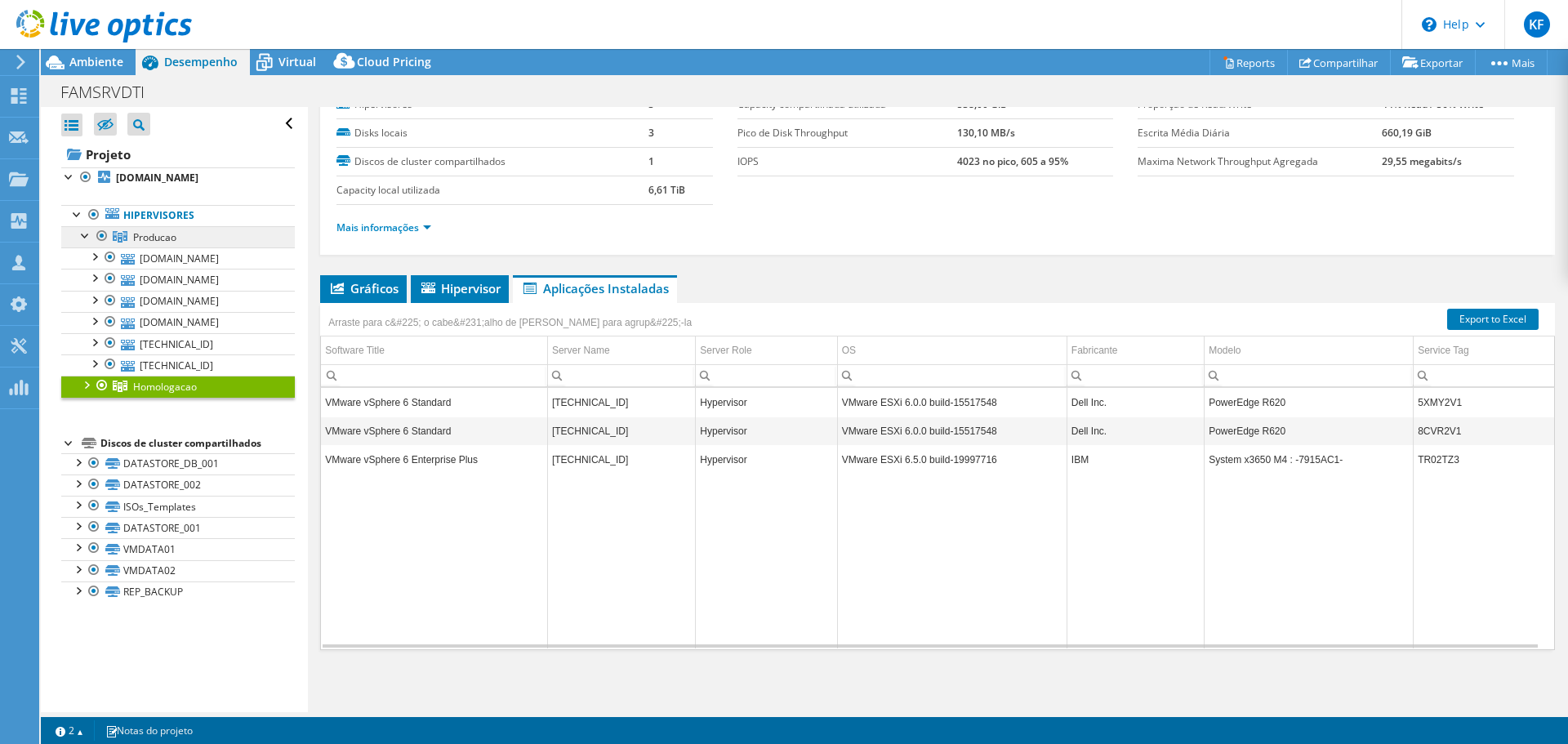
click at [144, 238] on span "Producao" at bounding box center [155, 238] width 44 height 14
